Goal: Check status: Check status

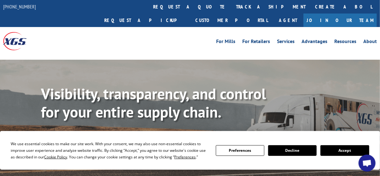
scroll to position [63, 0]
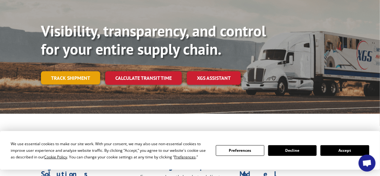
click at [73, 72] on link "Track shipment" at bounding box center [70, 78] width 59 height 13
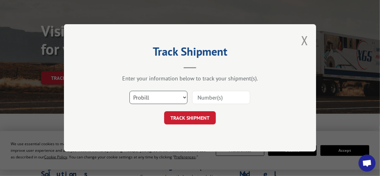
click at [183, 98] on select "Select category... Probill BOL PO" at bounding box center [158, 97] width 58 height 13
select select "bol"
click at [129, 91] on select "Select category... Probill BOL PO" at bounding box center [158, 97] width 58 height 13
click at [210, 97] on input at bounding box center [221, 97] width 58 height 13
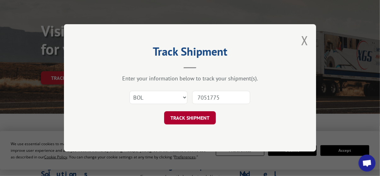
type input "7051775"
click at [195, 118] on button "TRACK SHIPMENT" at bounding box center [190, 118] width 52 height 13
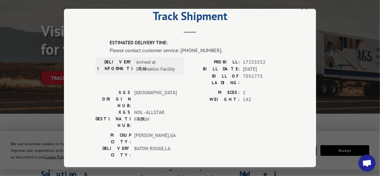
scroll to position [18, 0]
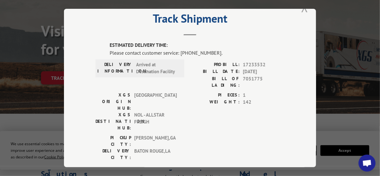
click at [302, 7] on button "Close modal" at bounding box center [304, 7] width 7 height 17
